Goal: Navigation & Orientation: Find specific page/section

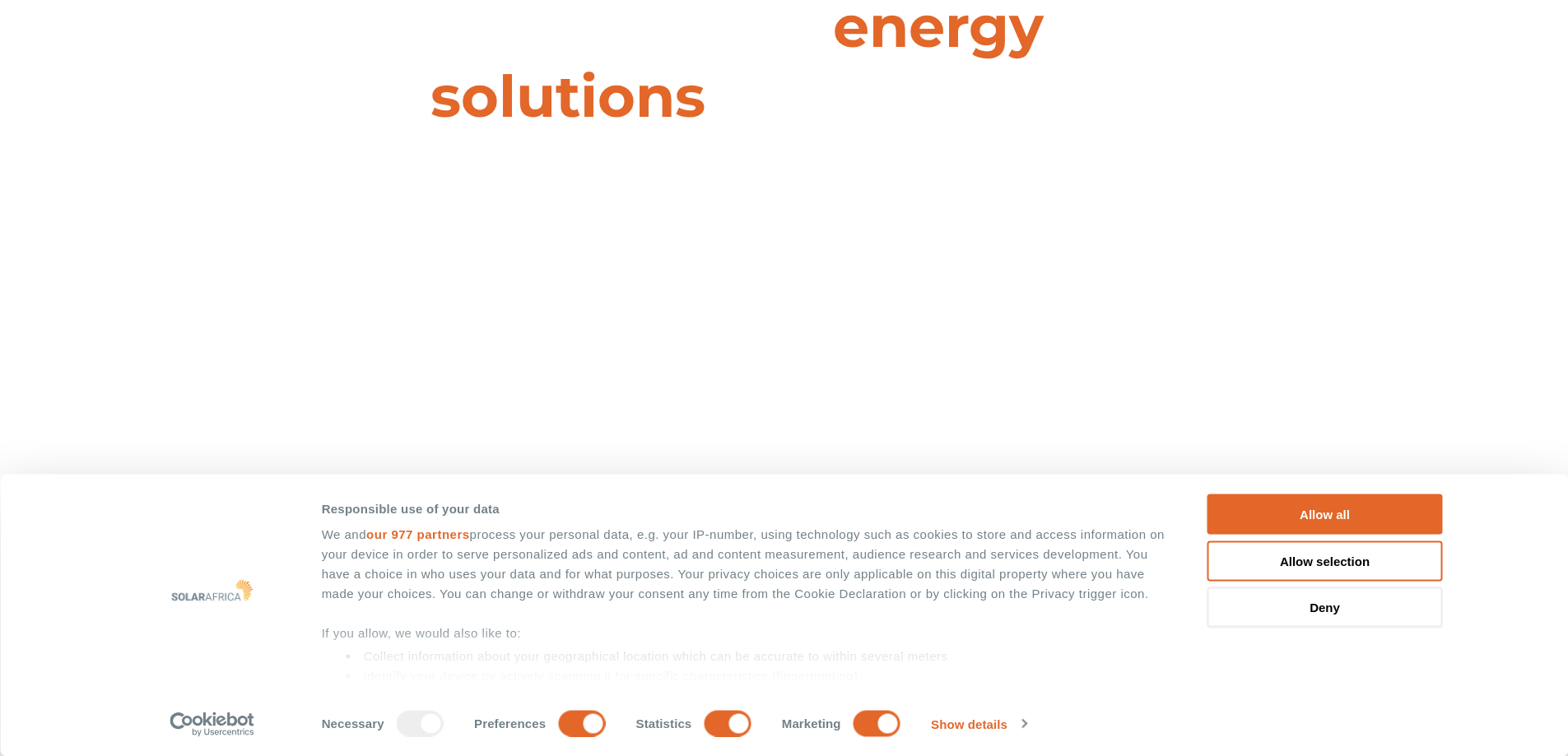
scroll to position [247, 0]
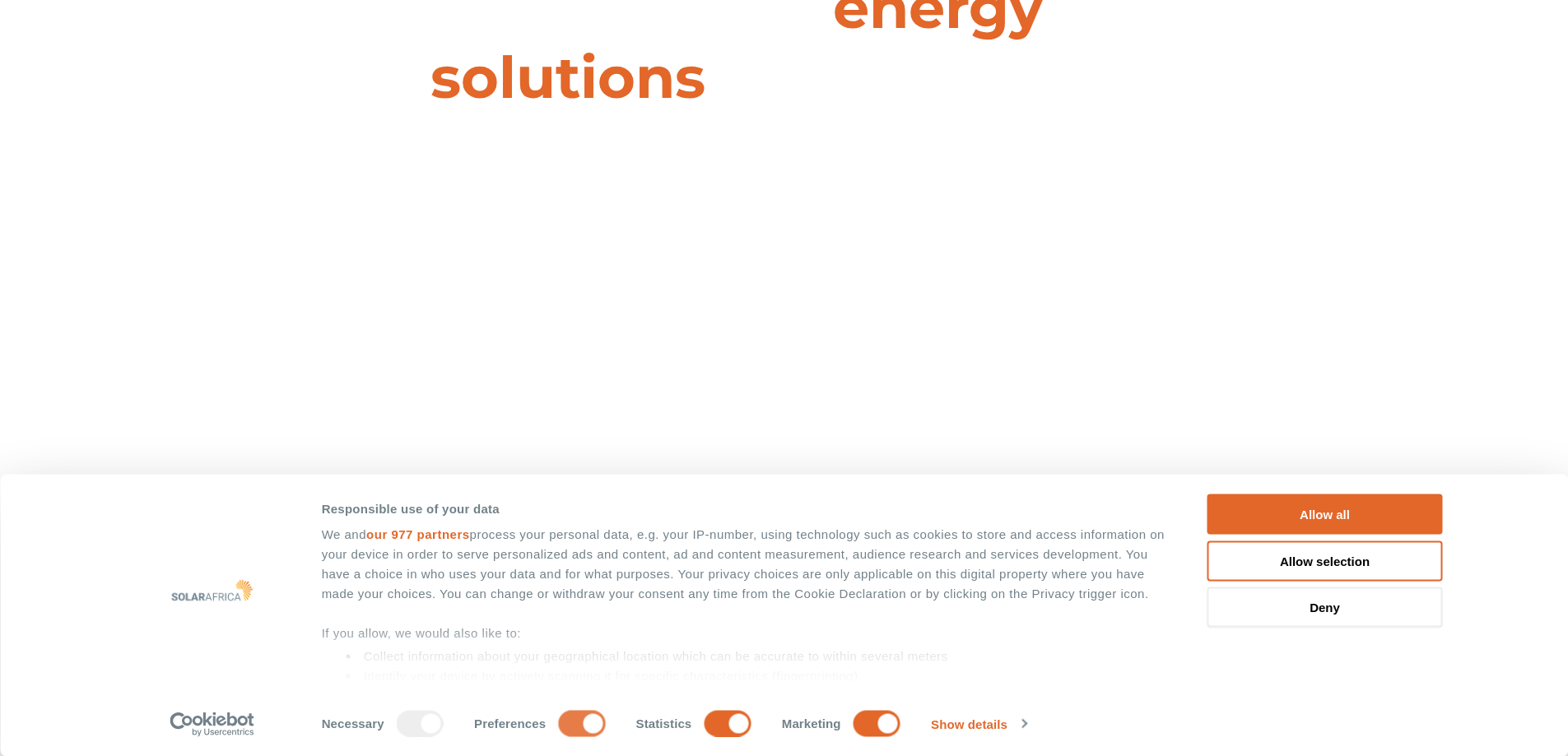
click at [589, 728] on input "Preferences" at bounding box center [581, 723] width 47 height 26
checkbox input "false"
click at [723, 729] on input "Statistics" at bounding box center [727, 723] width 47 height 26
checkbox input "false"
click at [890, 723] on input "Marketing" at bounding box center [877, 723] width 47 height 26
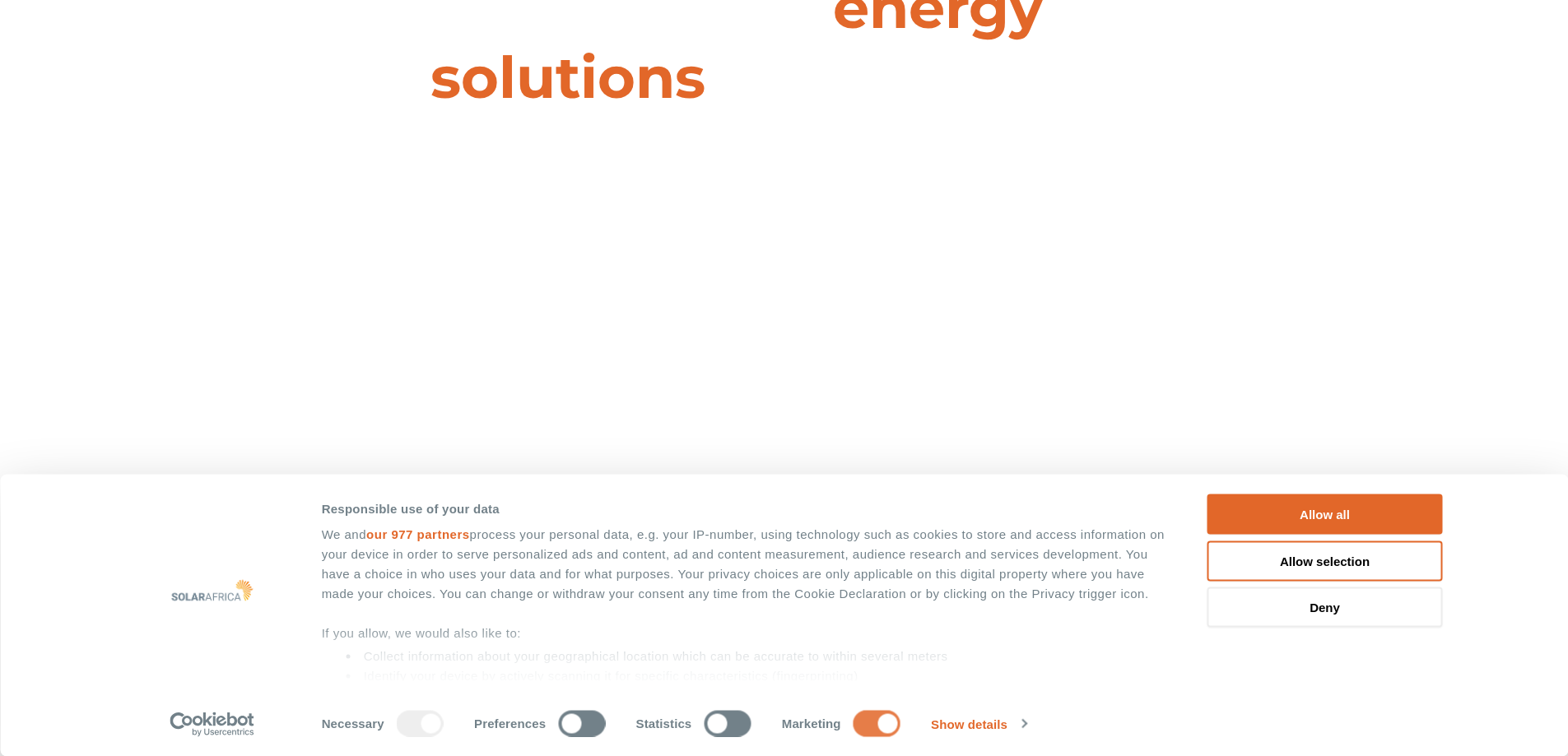
checkbox input "false"
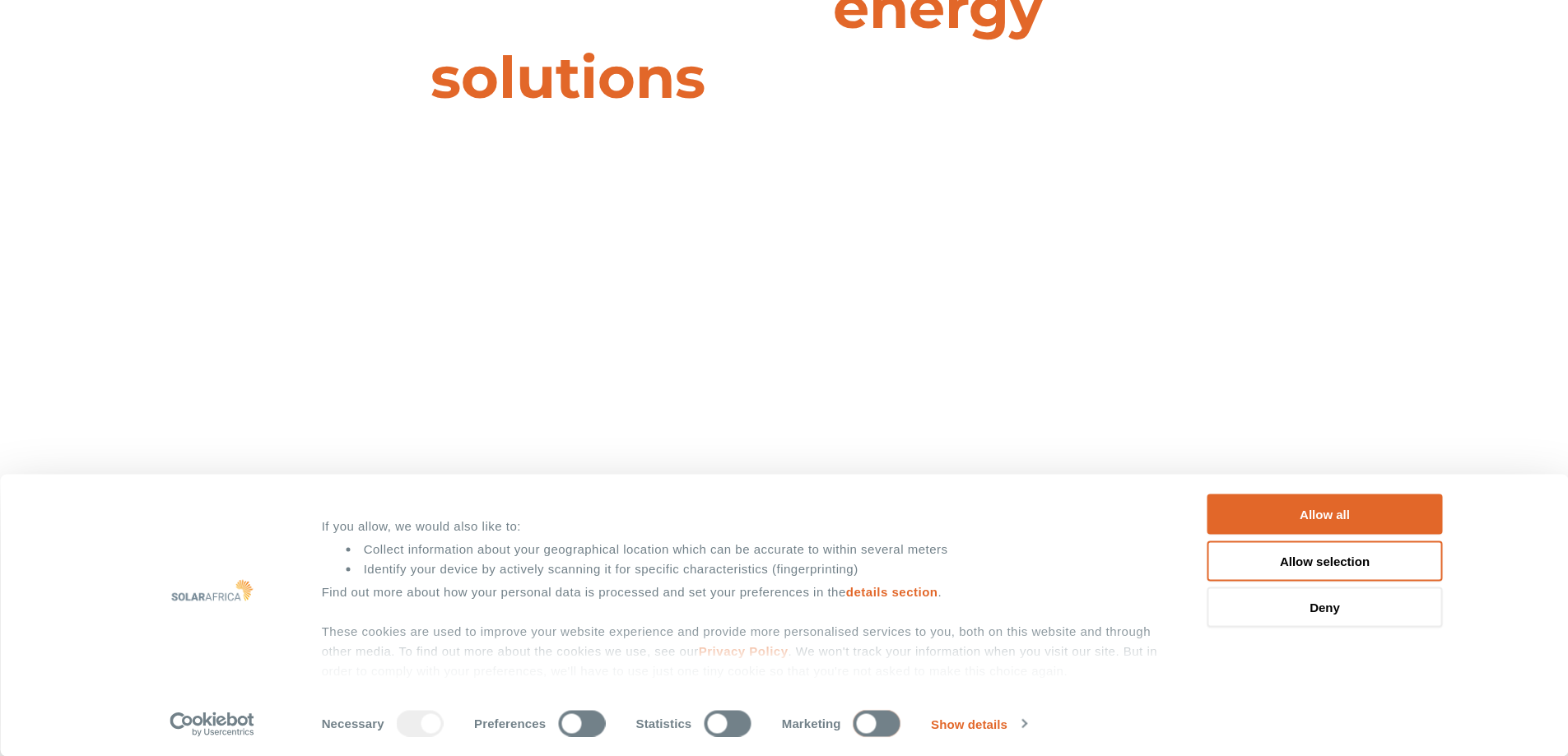
scroll to position [126, 0]
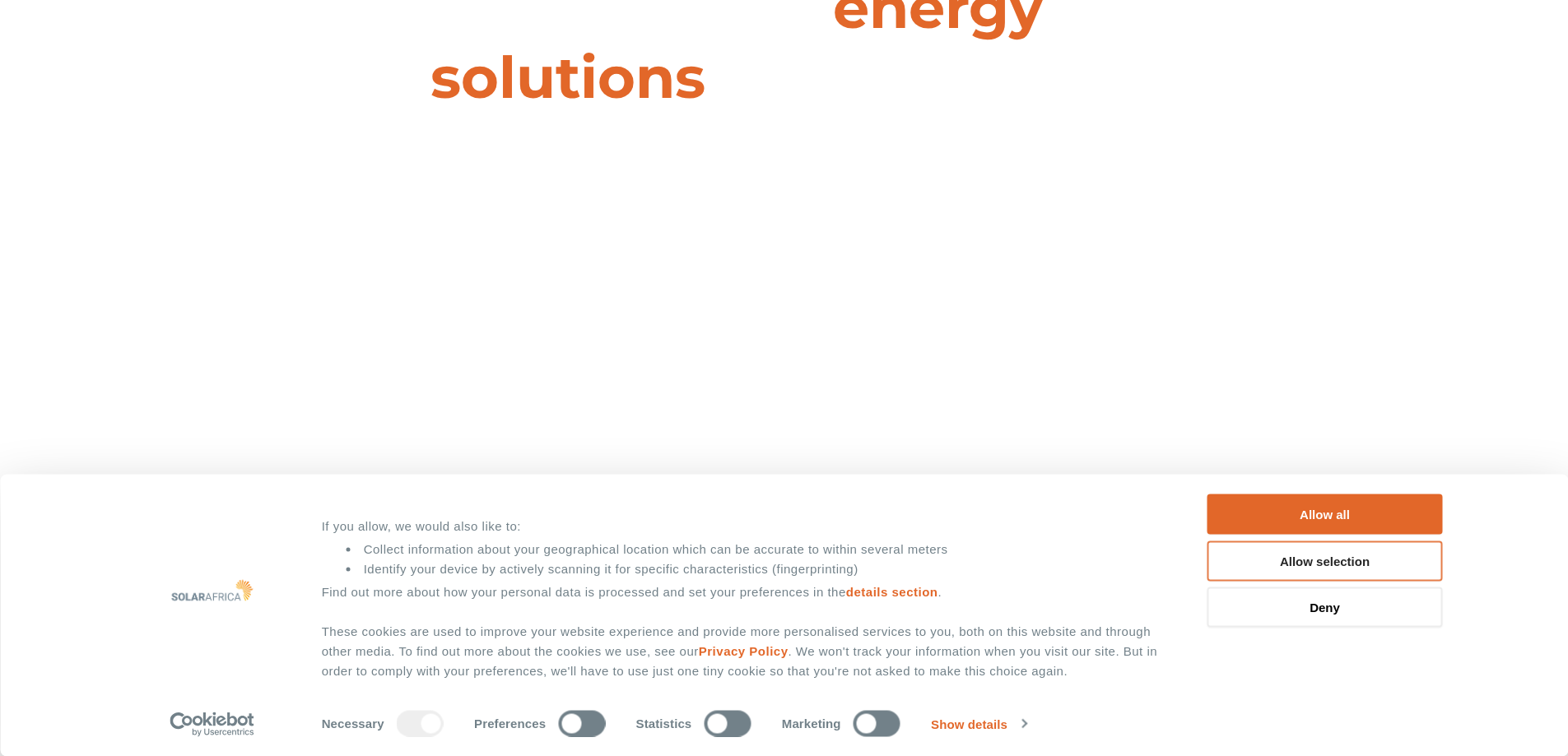
click at [1274, 552] on button "Allow selection" at bounding box center [1325, 561] width 236 height 41
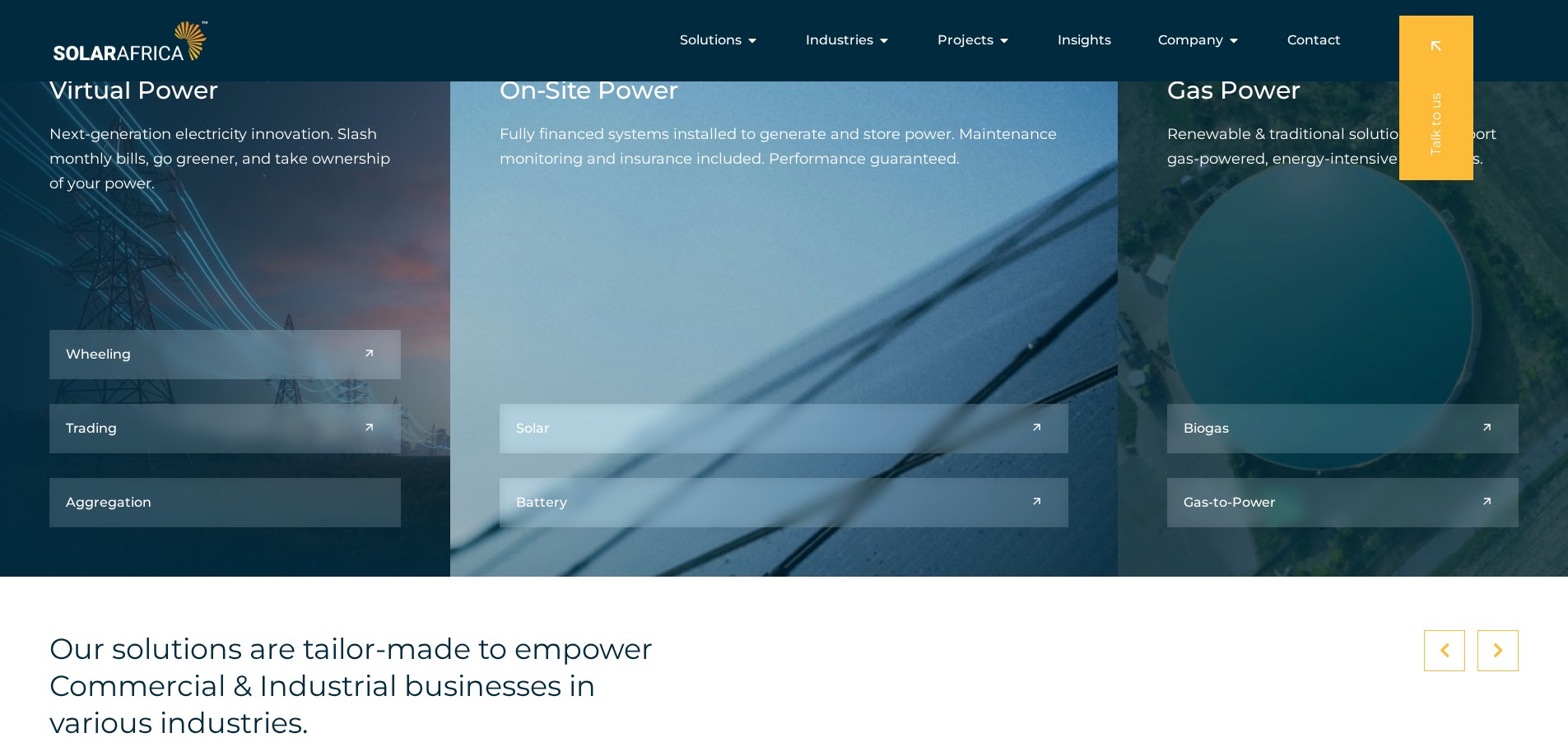
scroll to position [1595, 0]
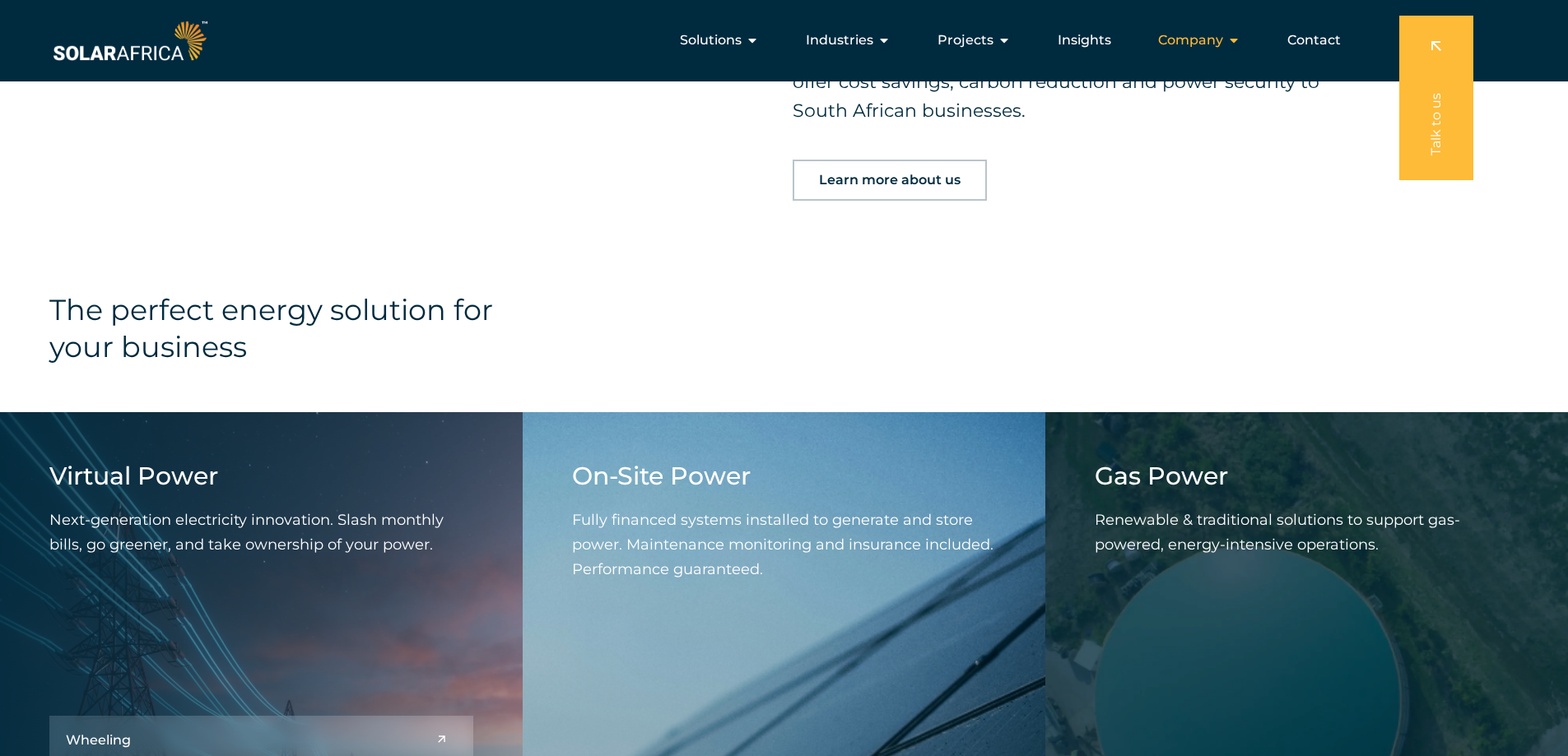
click at [1239, 42] on icon "Menu" at bounding box center [1234, 40] width 13 height 13
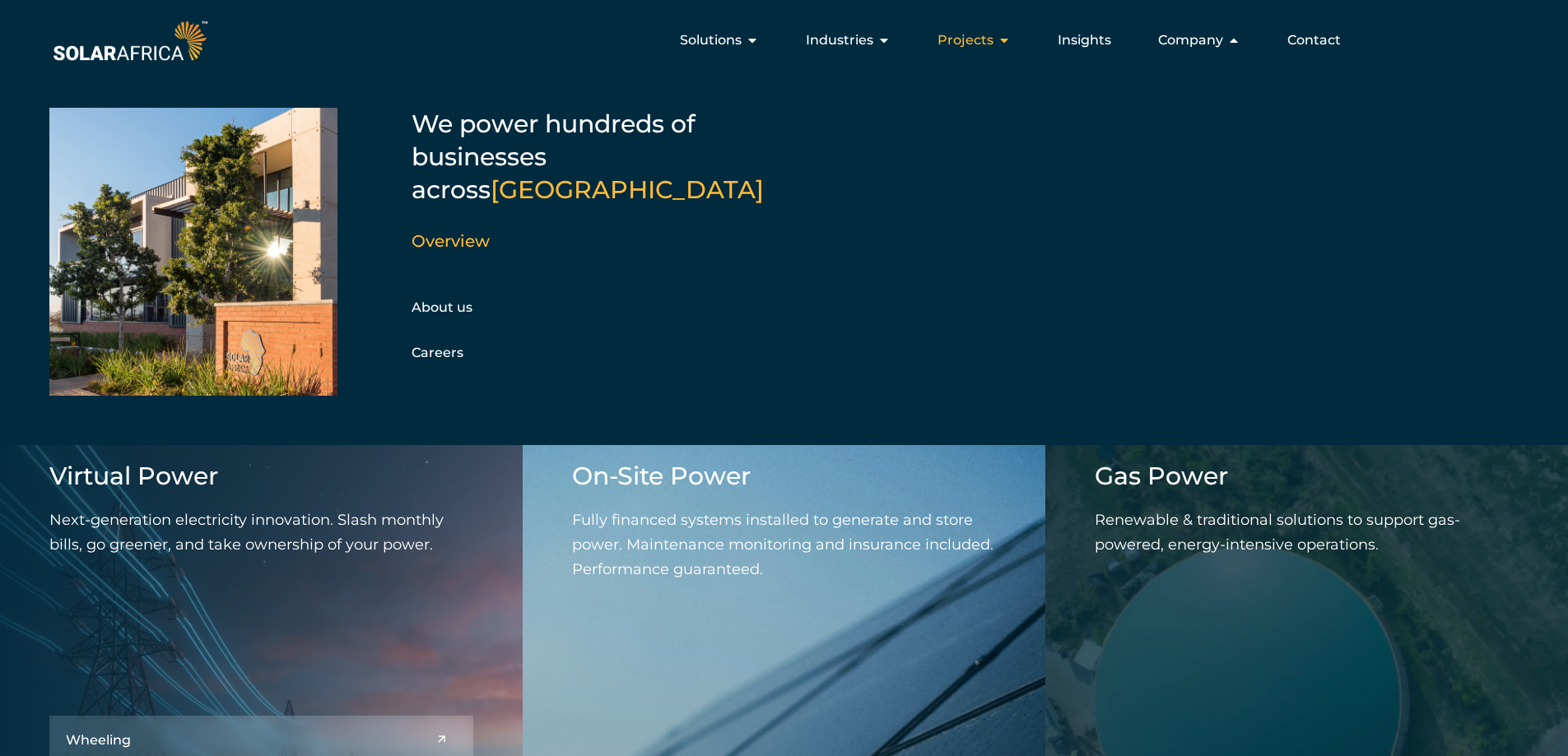
click at [997, 46] on div "Projects Close Projects Open Projects" at bounding box center [974, 40] width 99 height 33
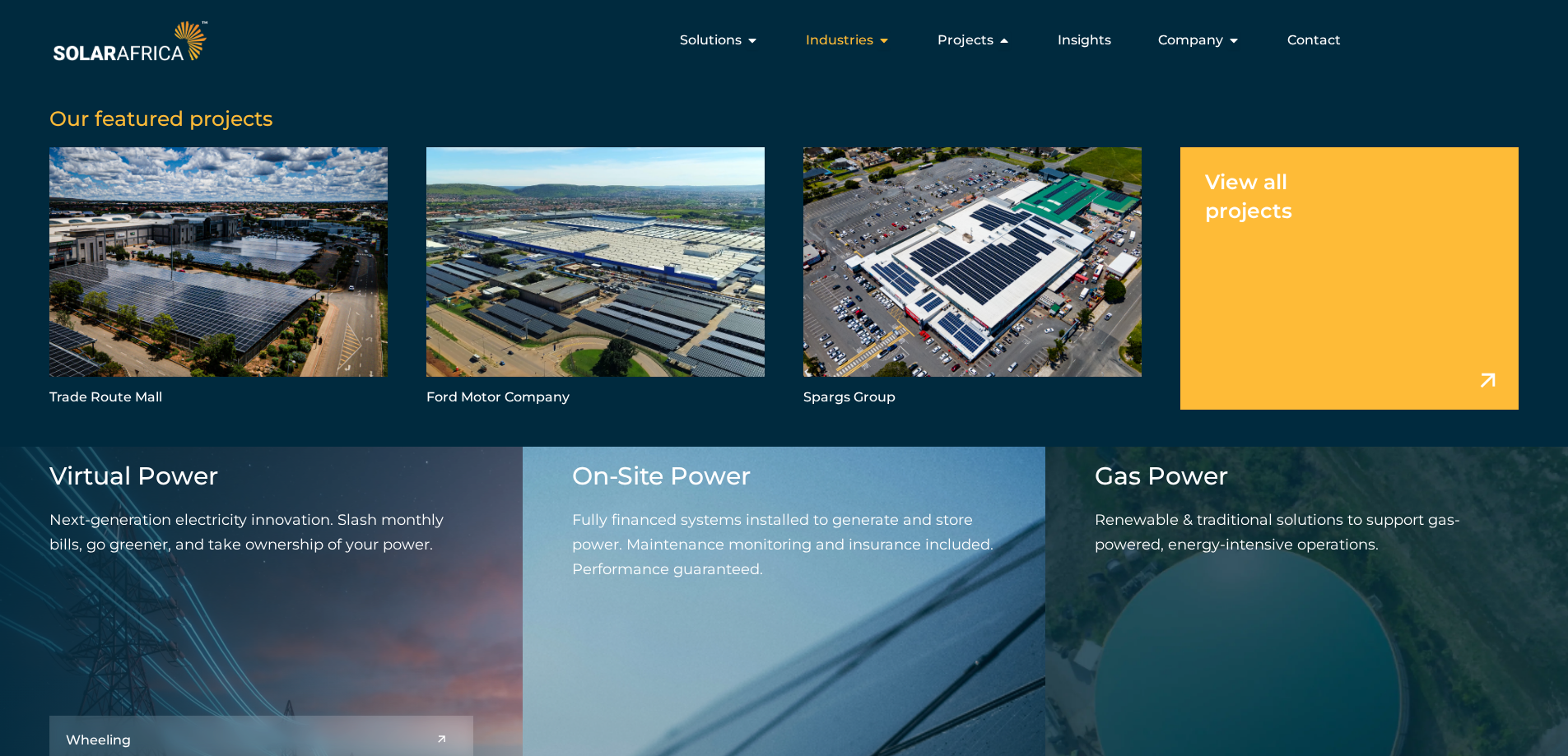
click at [885, 37] on icon "Menu" at bounding box center [883, 40] width 13 height 13
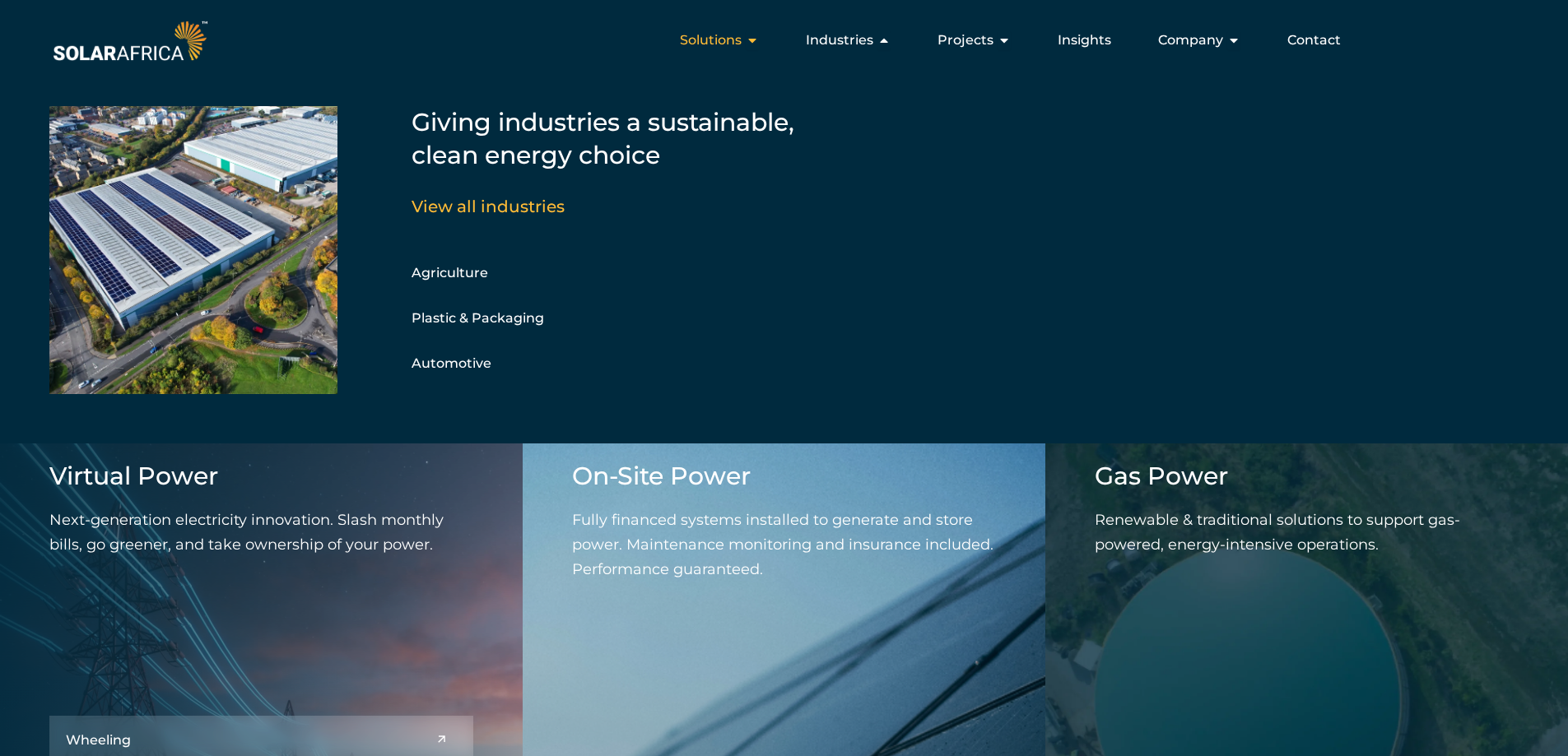
click at [756, 40] on icon "Menu" at bounding box center [752, 40] width 13 height 13
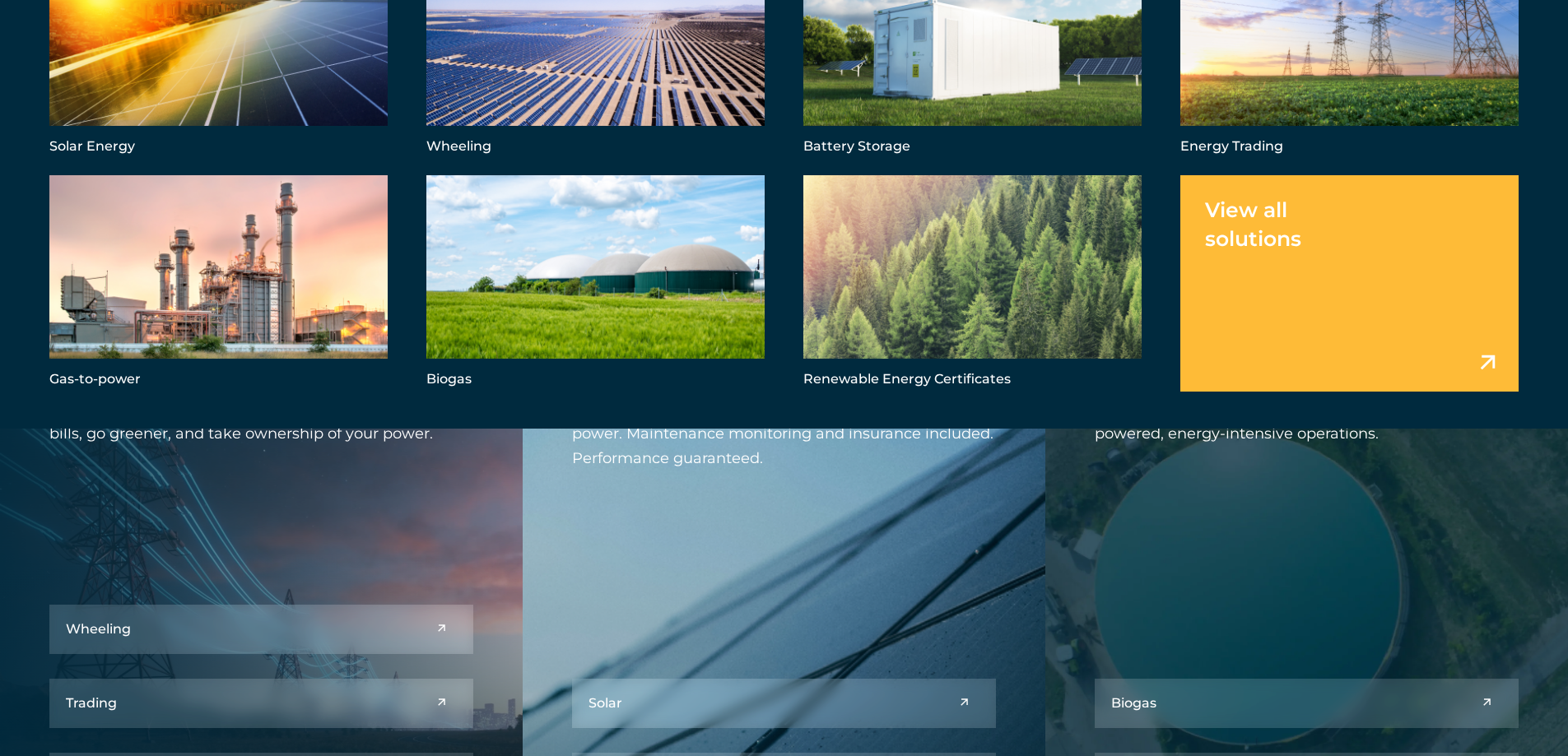
scroll to position [1677, 0]
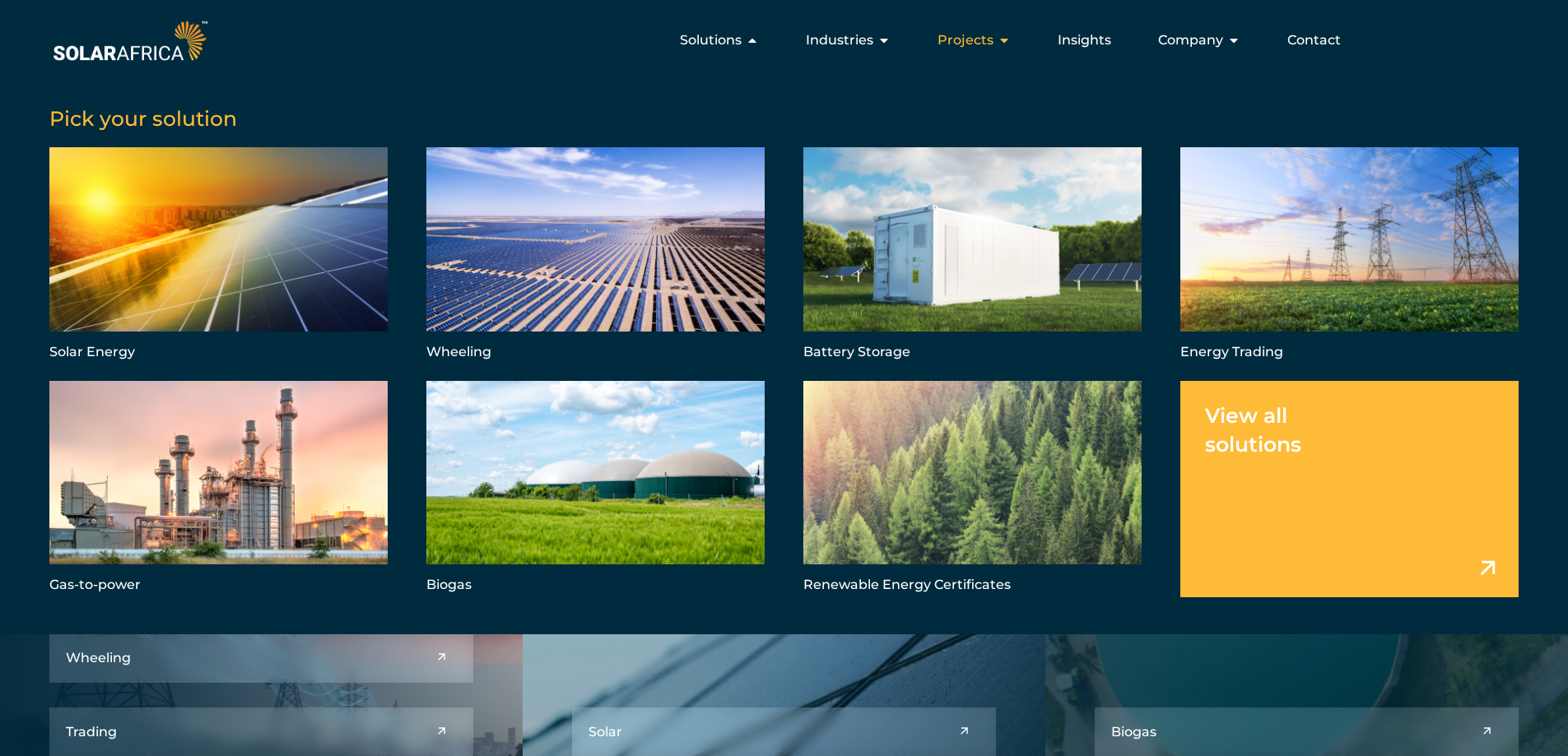
click at [1007, 41] on icon "Menu" at bounding box center [1004, 40] width 13 height 13
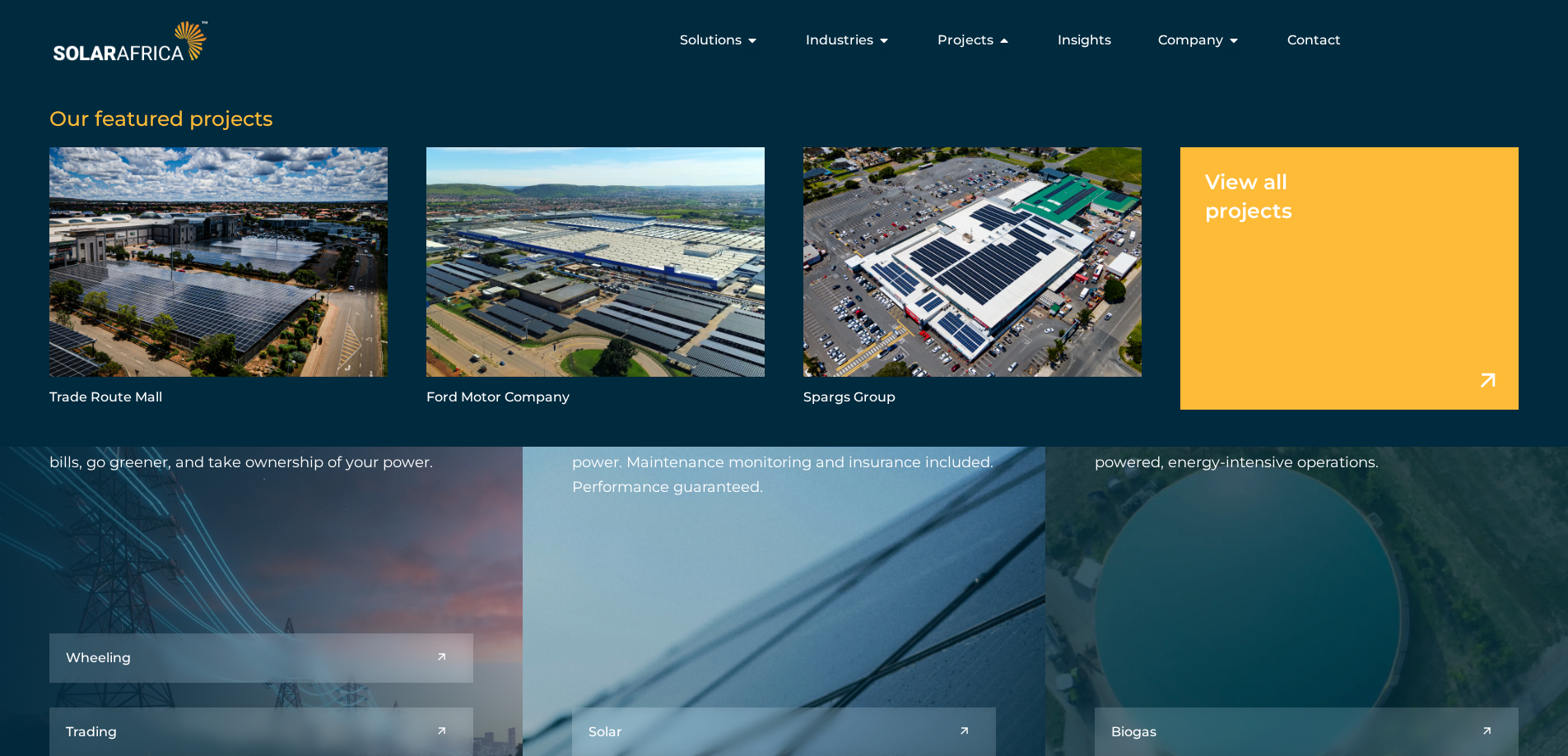
click at [1235, 197] on link "Menu" at bounding box center [1350, 278] width 338 height 262
